Goal: Task Accomplishment & Management: Use online tool/utility

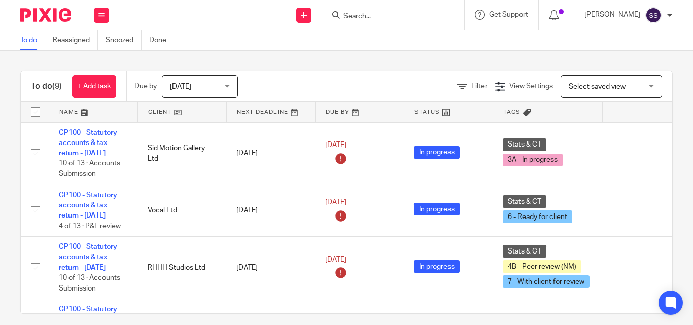
click at [374, 12] on input "Search" at bounding box center [387, 16] width 91 height 9
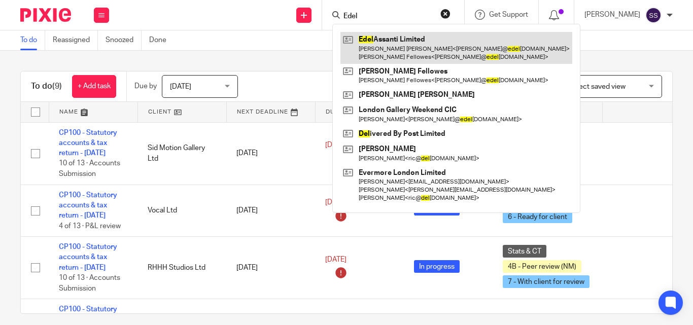
type input "Edel"
click at [405, 38] on link at bounding box center [456, 47] width 232 height 31
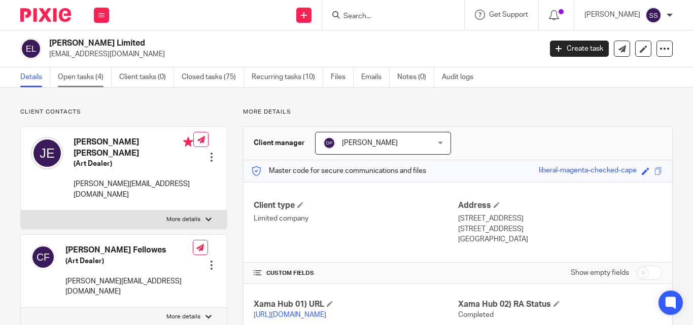
click at [87, 81] on link "Open tasks (4)" at bounding box center [85, 77] width 54 height 20
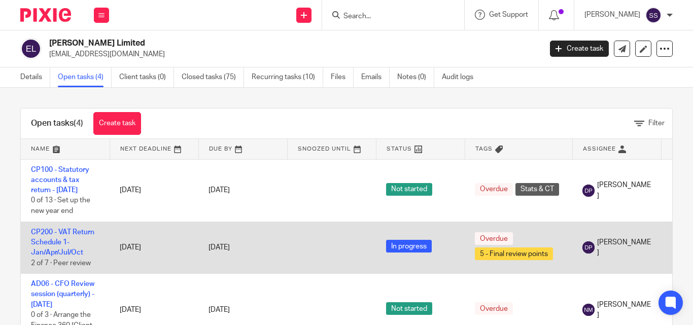
scroll to position [51, 0]
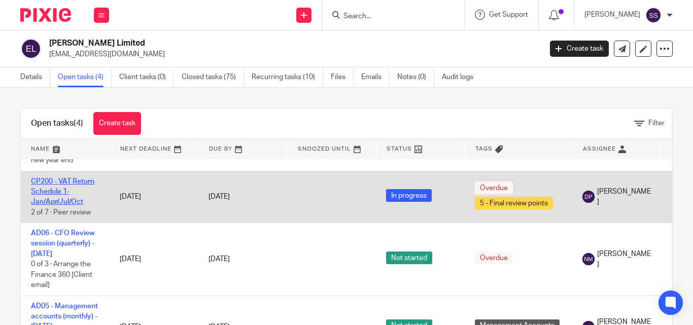
click at [72, 180] on link "CP200 - VAT Return Schedule 1- Jan/Apr/Jul/Oct" at bounding box center [62, 192] width 63 height 28
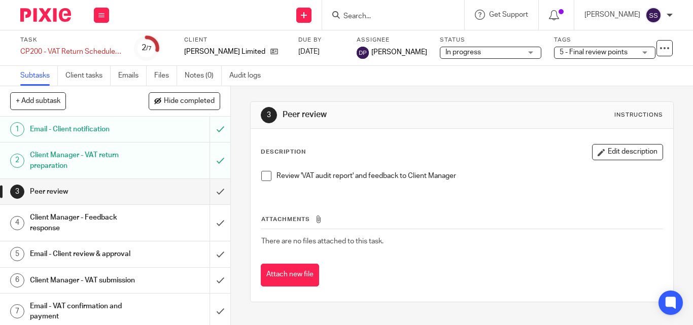
click at [453, 53] on span "In progress" at bounding box center [462, 52] width 35 height 7
click at [570, 50] on span "5 - Final review points" at bounding box center [593, 52] width 68 height 7
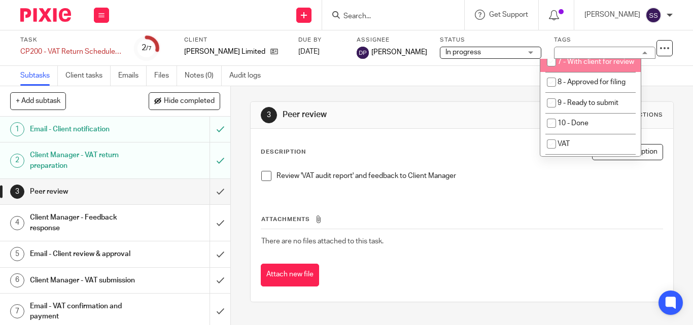
scroll to position [254, 0]
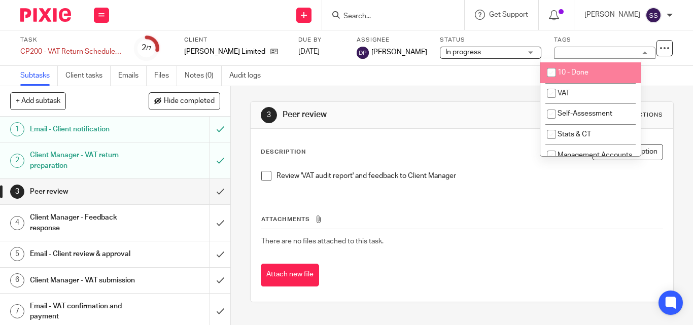
click at [552, 82] on input "checkbox" at bounding box center [551, 72] width 19 height 19
checkbox input "true"
click at [467, 78] on div "Subtasks Client tasks Emails Files Notes (0) Audit logs" at bounding box center [346, 76] width 693 height 20
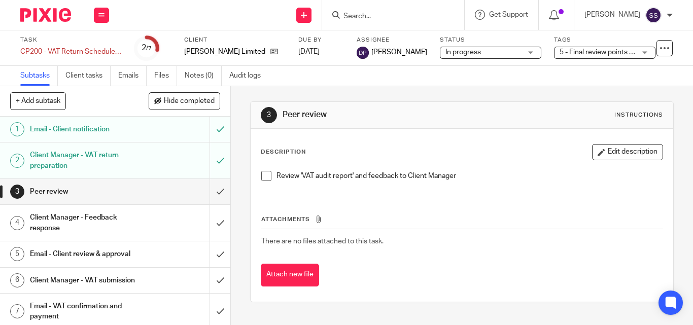
click at [464, 60] on div "Status In progress In progress Not started In progress 2" at bounding box center [490, 48] width 101 height 24
click at [463, 53] on span "In progress" at bounding box center [462, 52] width 35 height 7
click at [659, 49] on icon at bounding box center [664, 48] width 10 height 10
click at [414, 95] on div "3 Peer review Instructions Description Edit description Review 'VAT audit repor…" at bounding box center [461, 201] width 423 height 231
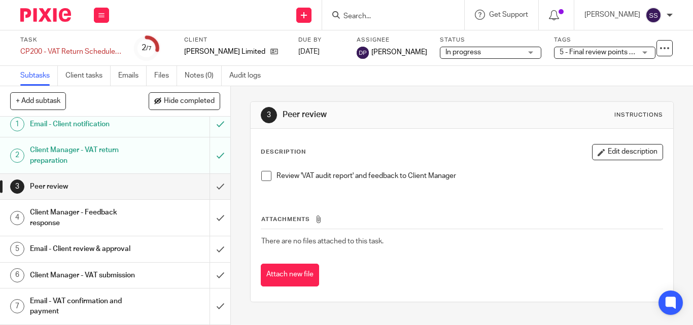
click at [571, 52] on span "5 - Final review points + 1" at bounding box center [598, 52] width 79 height 7
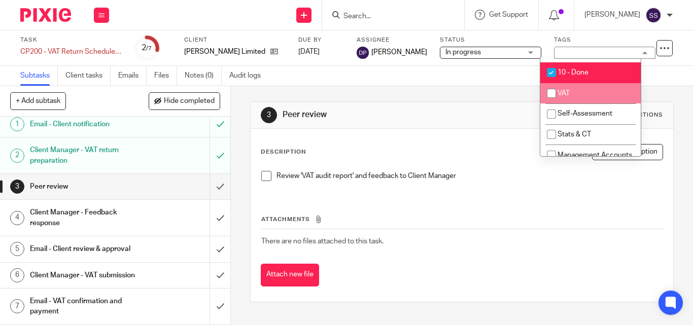
scroll to position [152, 0]
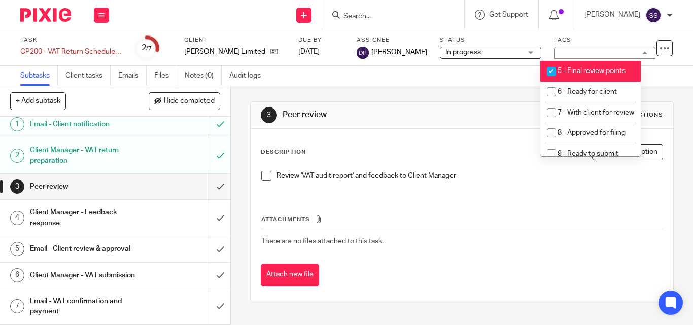
click at [551, 81] on input "checkbox" at bounding box center [551, 71] width 19 height 19
checkbox input "false"
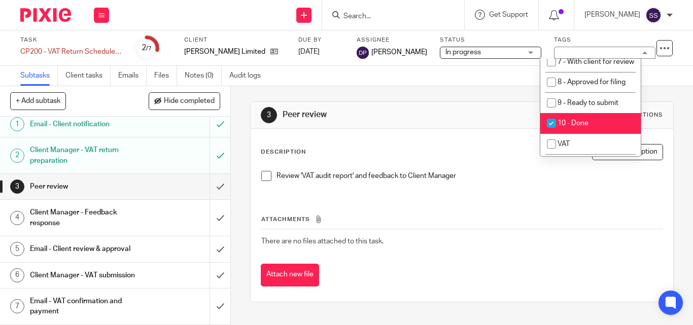
scroll to position [304, 0]
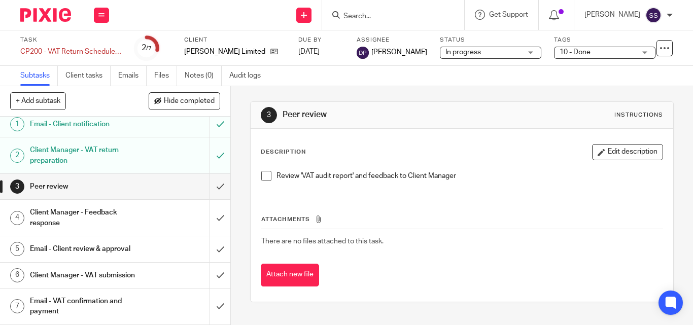
click at [461, 90] on div "3 Peer review Instructions Description Edit description Review 'VAT audit repor…" at bounding box center [461, 201] width 423 height 231
